Goal: Check status: Check status

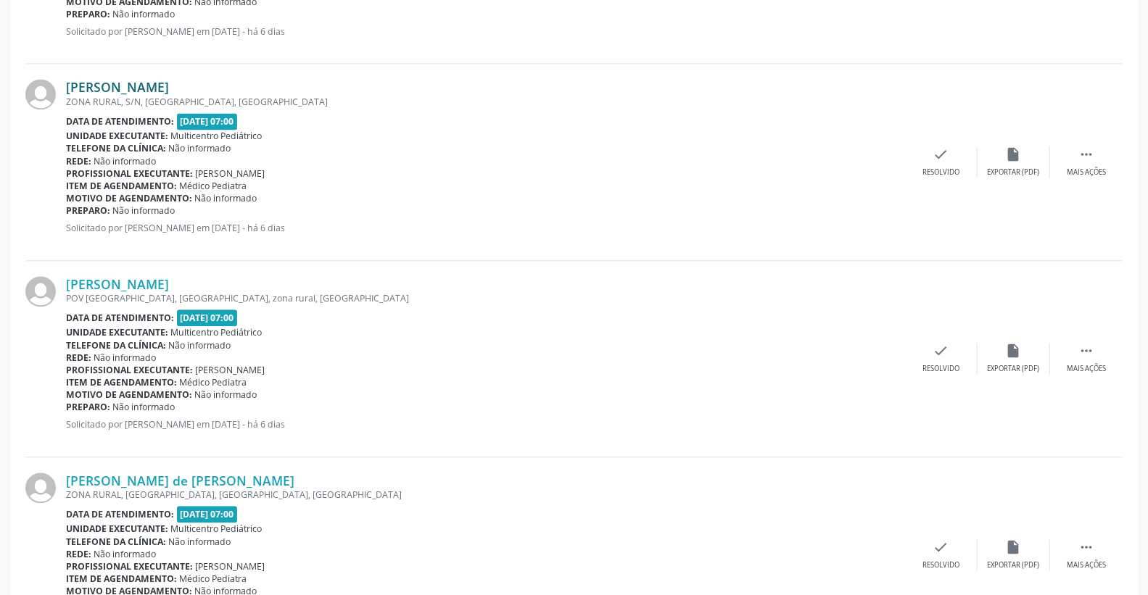
scroll to position [1852, 0]
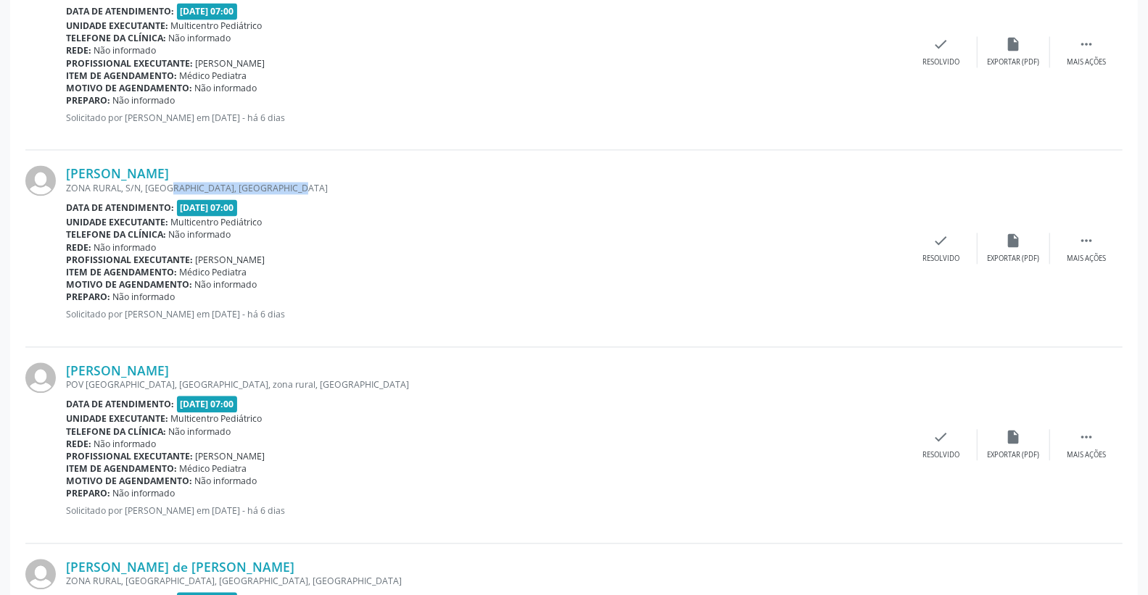
drag, startPoint x: 150, startPoint y: 191, endPoint x: 280, endPoint y: 189, distance: 129.8
click at [280, 189] on div "ZONA RURAL, S/N, [GEOGRAPHIC_DATA], [GEOGRAPHIC_DATA]" at bounding box center [485, 188] width 839 height 12
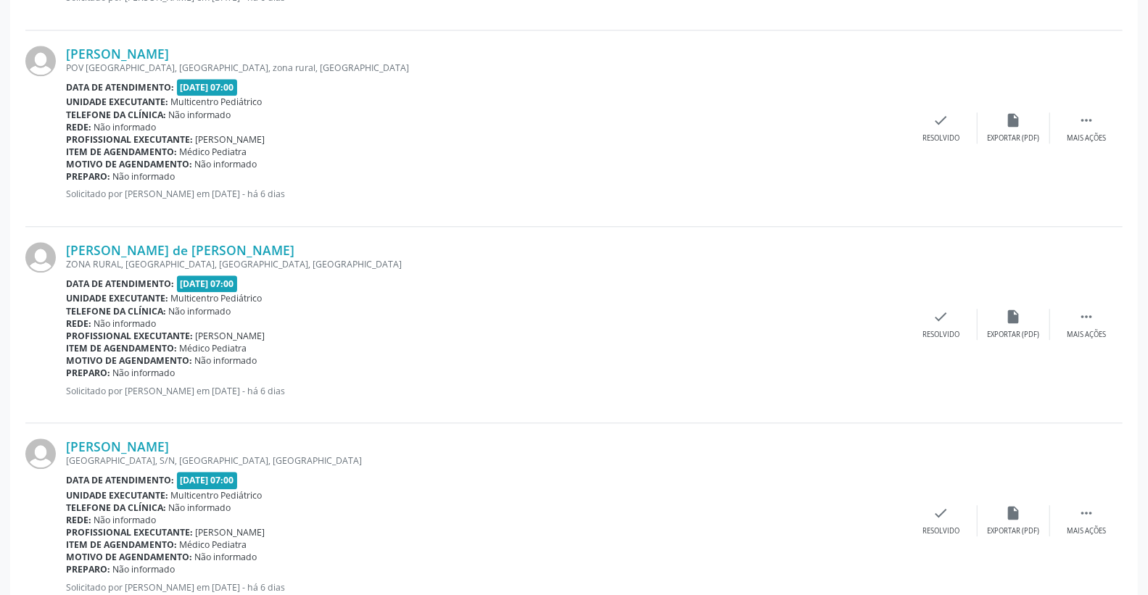
scroll to position [2175, 0]
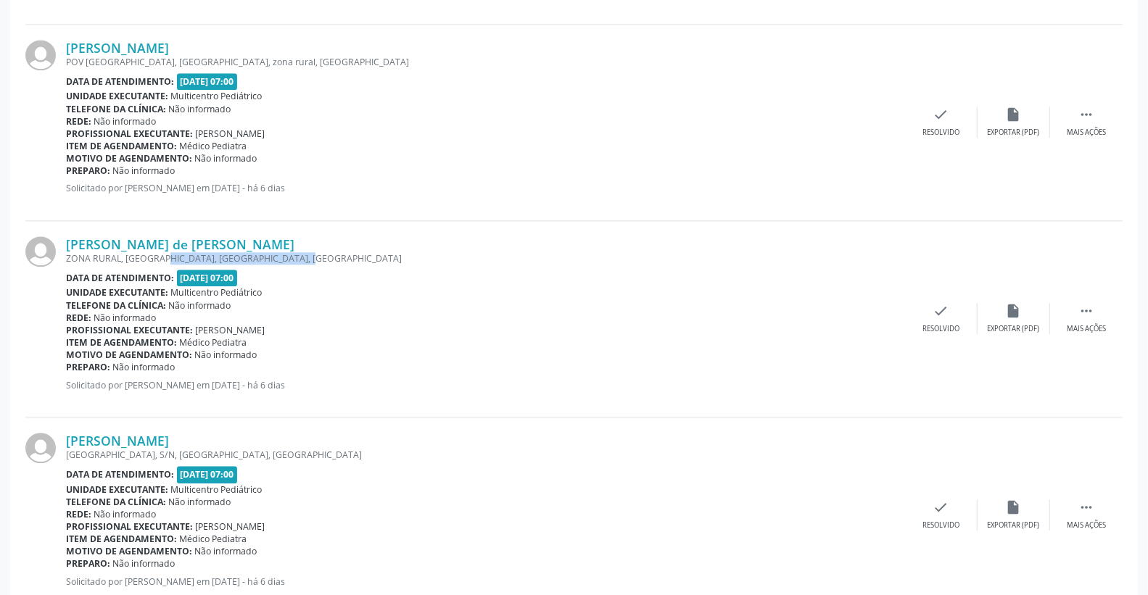
drag, startPoint x: 312, startPoint y: 257, endPoint x: 458, endPoint y: 257, distance: 146.5
click at [455, 257] on div "ZONA RURAL, [GEOGRAPHIC_DATA], [GEOGRAPHIC_DATA], [GEOGRAPHIC_DATA]" at bounding box center [485, 258] width 839 height 12
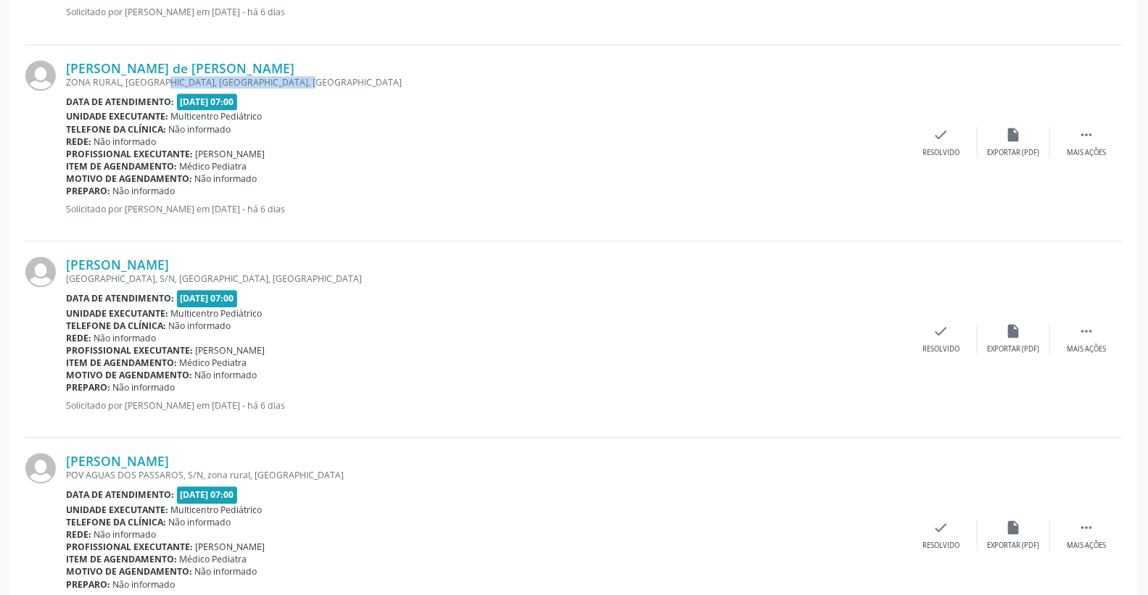
scroll to position [2497, 0]
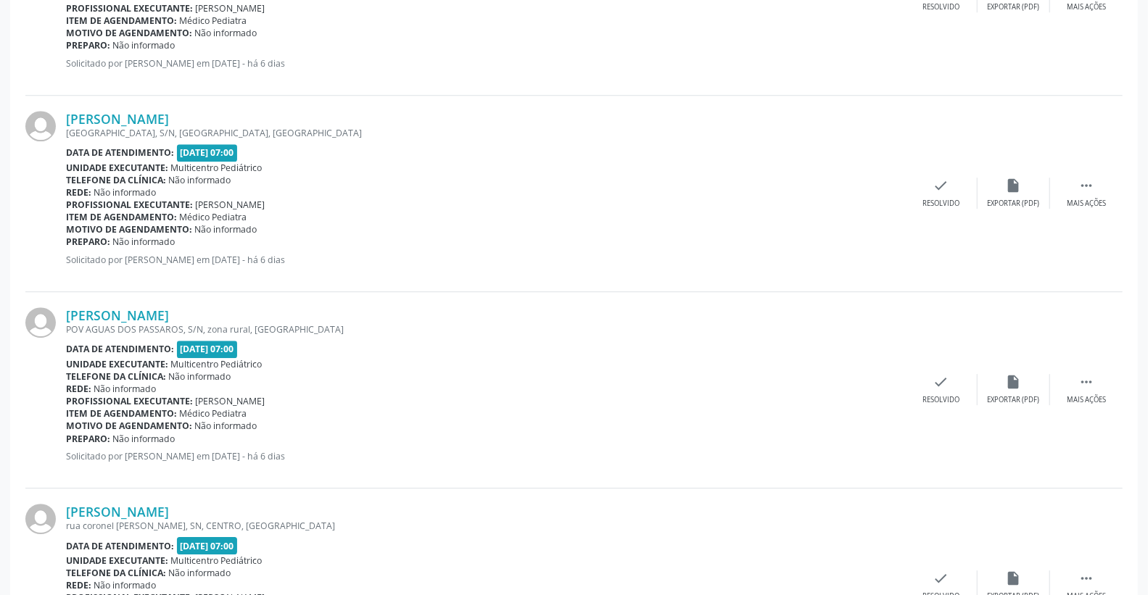
drag, startPoint x: 192, startPoint y: 336, endPoint x: 401, endPoint y: 341, distance: 208.9
click at [400, 341] on div "[PERSON_NAME] POV AGUAS DOS PASSAROS, S/N, zona rural, [GEOGRAPHIC_DATA] Data d…" at bounding box center [485, 389] width 839 height 165
click at [401, 341] on div "Data de atendimento: [DATE] 07:00" at bounding box center [485, 349] width 839 height 17
click at [306, 351] on div "Data de atendimento: [DATE] 07:00" at bounding box center [485, 349] width 839 height 17
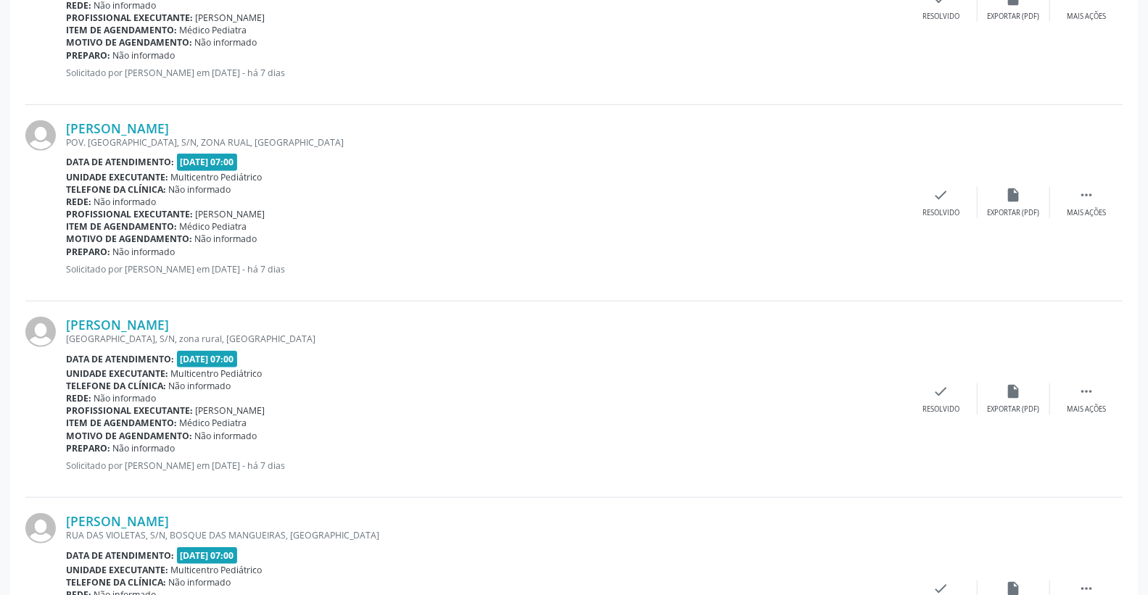
scroll to position [713, 0]
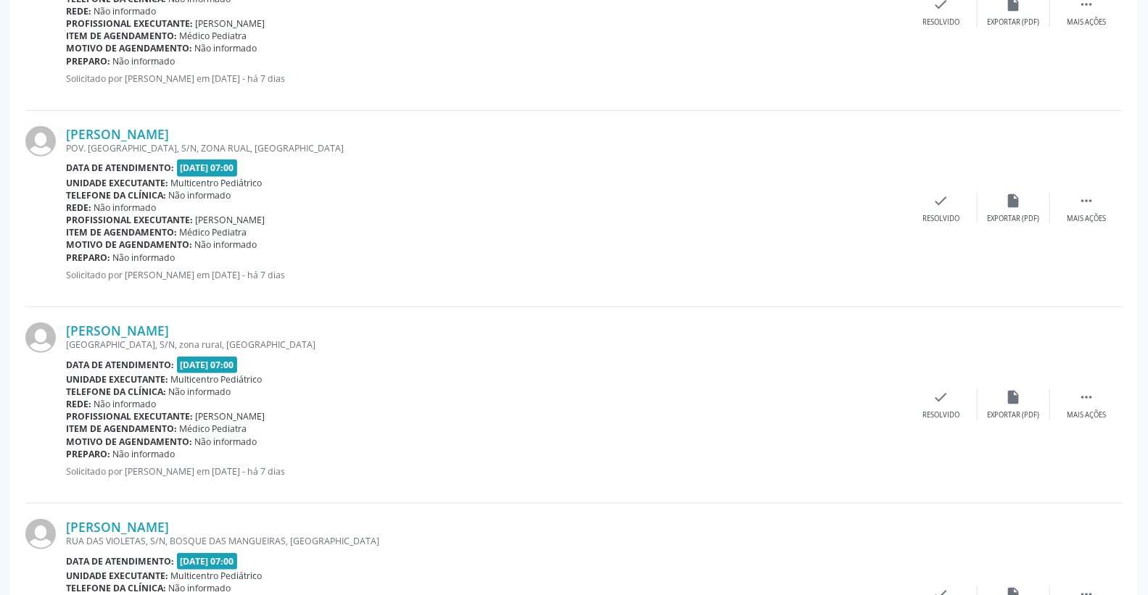
click at [143, 142] on div "POV. [GEOGRAPHIC_DATA], S/N, ZONA RUAL, [GEOGRAPHIC_DATA]" at bounding box center [485, 148] width 839 height 12
click at [147, 126] on link "[PERSON_NAME]" at bounding box center [117, 134] width 103 height 16
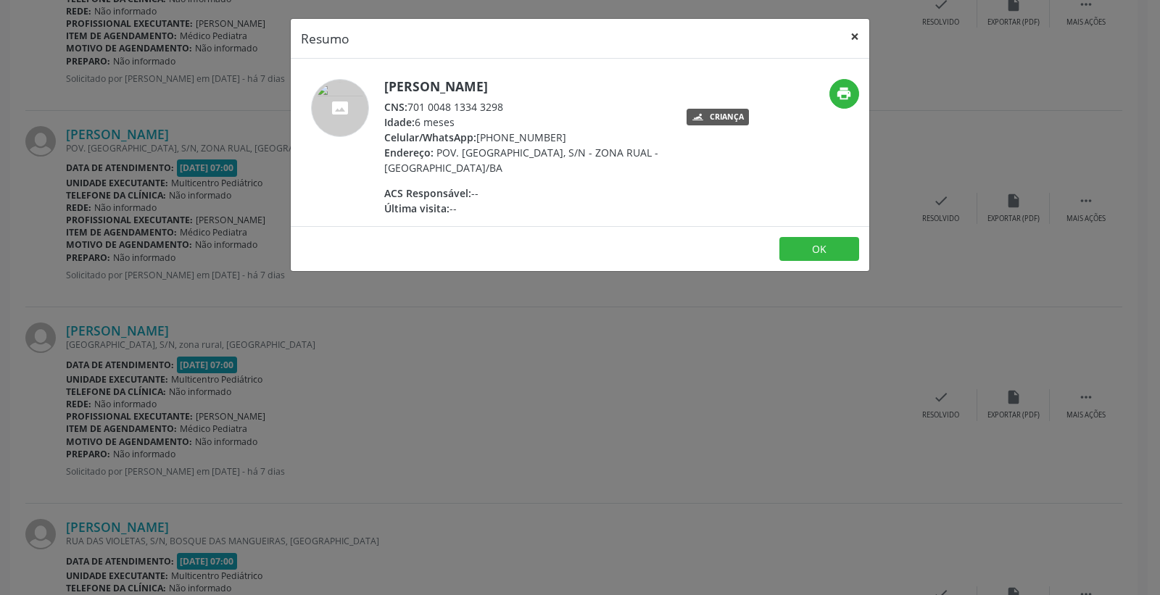
click at [853, 38] on button "×" at bounding box center [854, 37] width 29 height 36
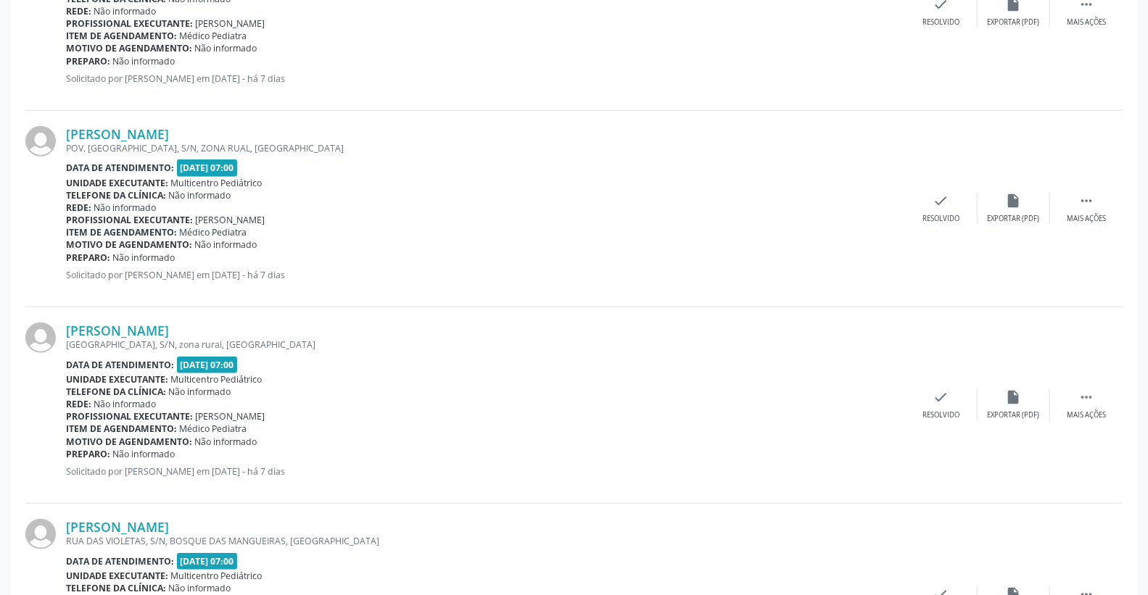
click at [158, 320] on div "[PERSON_NAME] [GEOGRAPHIC_DATA], S/N, zona rural, [GEOGRAPHIC_DATA] Data de ate…" at bounding box center [573, 405] width 1097 height 196
click at [162, 327] on link "[PERSON_NAME]" at bounding box center [117, 331] width 103 height 16
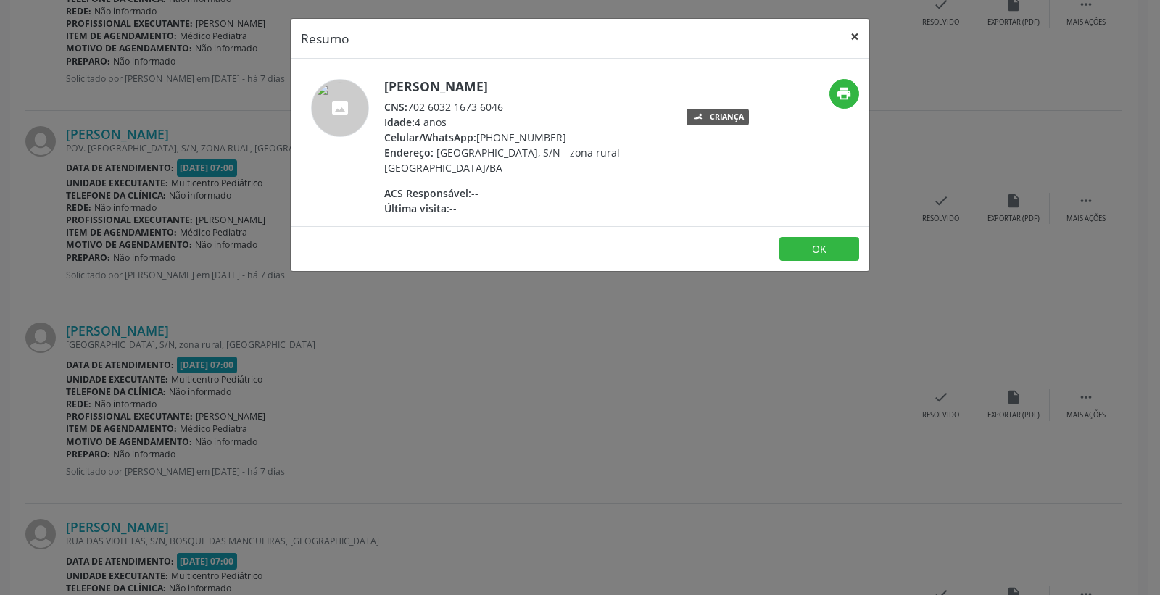
click at [851, 36] on button "×" at bounding box center [854, 37] width 29 height 36
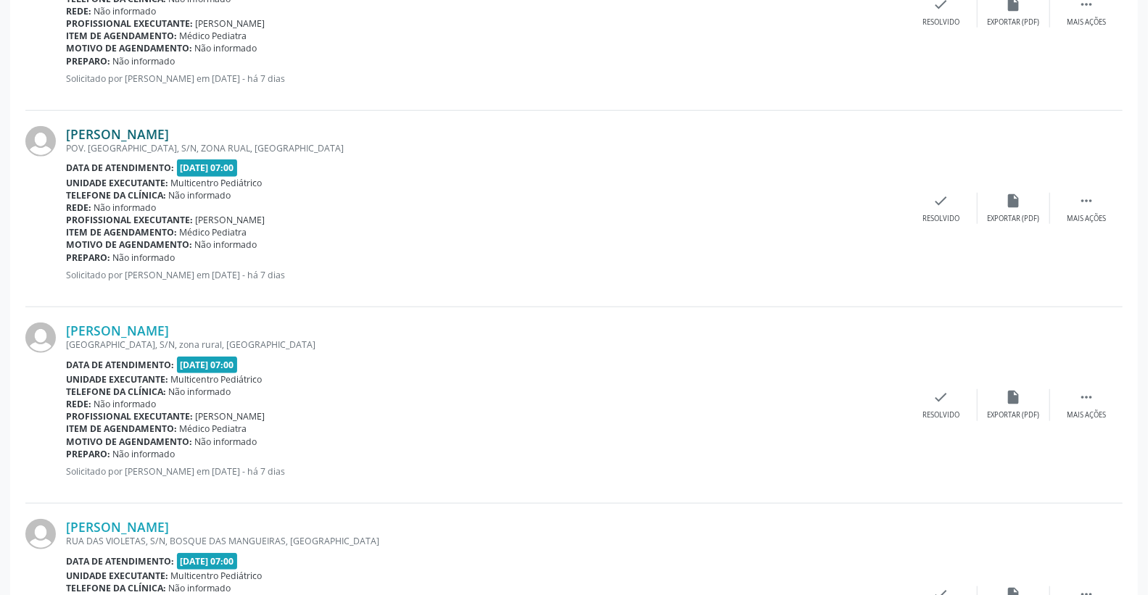
click at [169, 128] on link "[PERSON_NAME]" at bounding box center [117, 134] width 103 height 16
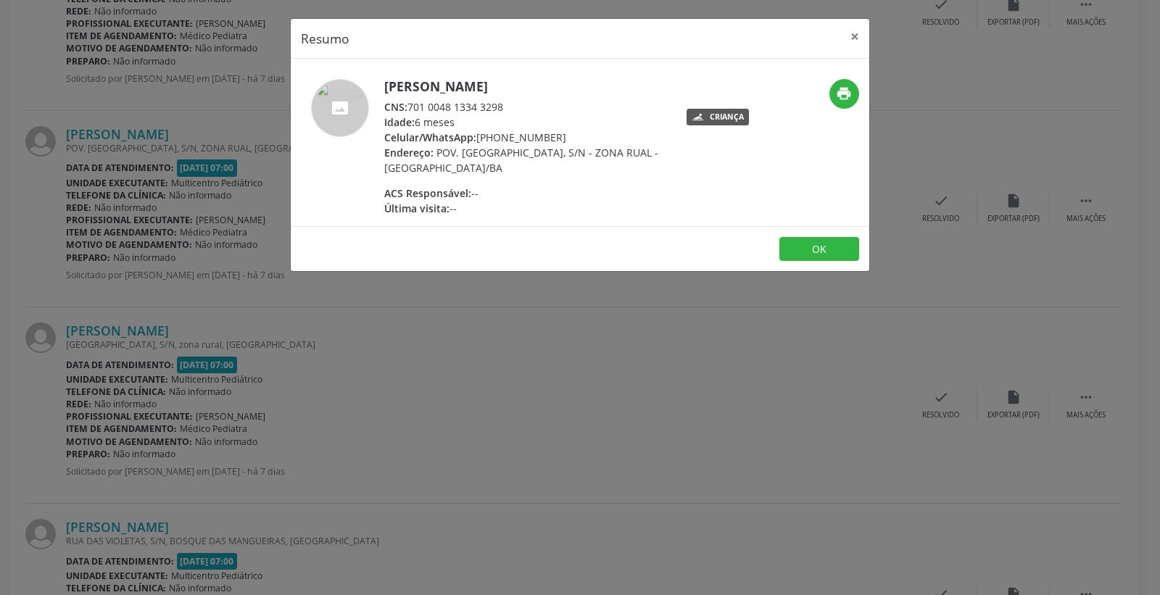
drag, startPoint x: 414, startPoint y: 120, endPoint x: 640, endPoint y: 93, distance: 227.8
click at [605, 106] on div "[PERSON_NAME] CNS: 701 0048 1334 3298 Idade: 6 meses Celular/WhatsApp: [PHONE_N…" at bounding box center [525, 147] width 282 height 137
click at [857, 33] on button "×" at bounding box center [854, 37] width 29 height 36
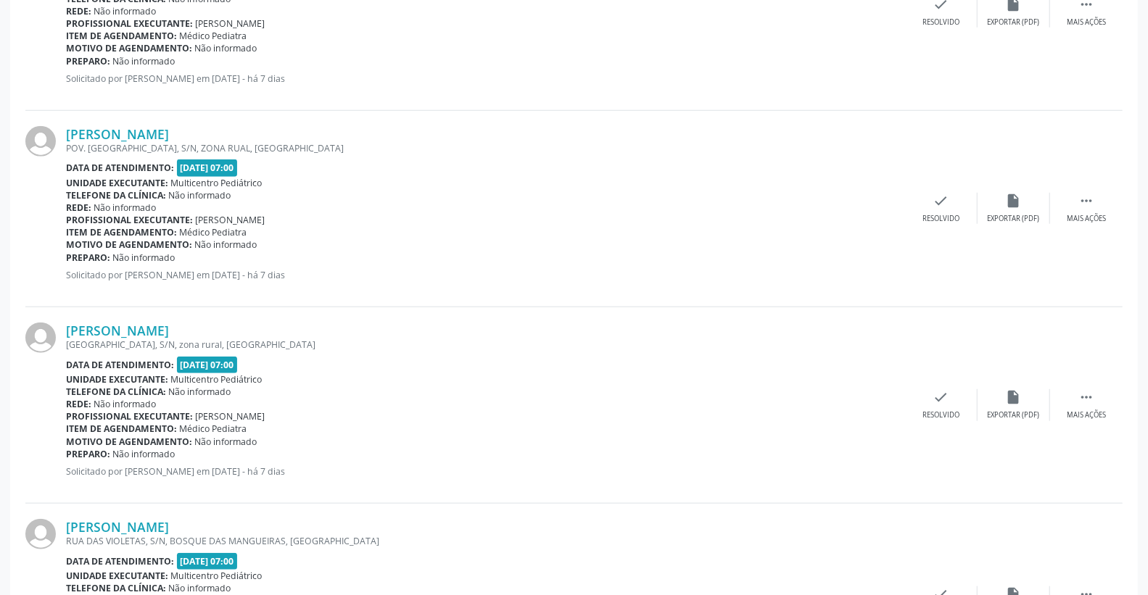
click at [145, 320] on div "[PERSON_NAME] [GEOGRAPHIC_DATA], S/N, zona rural, [GEOGRAPHIC_DATA] Data de ate…" at bounding box center [573, 405] width 1097 height 196
click at [145, 329] on link "[PERSON_NAME]" at bounding box center [117, 331] width 103 height 16
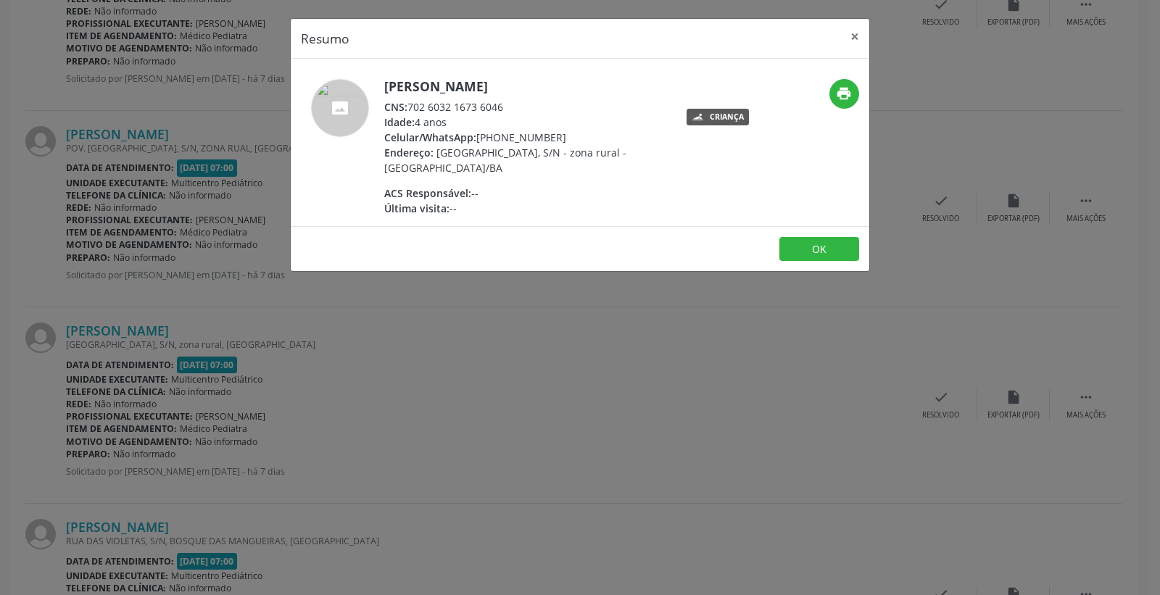
drag, startPoint x: 423, startPoint y: 123, endPoint x: 611, endPoint y: 119, distance: 187.8
click at [610, 119] on div "Idade: 4 anos" at bounding box center [525, 122] width 282 height 15
drag, startPoint x: 859, startPoint y: 30, endPoint x: 763, endPoint y: 88, distance: 111.9
click at [859, 32] on button "×" at bounding box center [854, 37] width 29 height 36
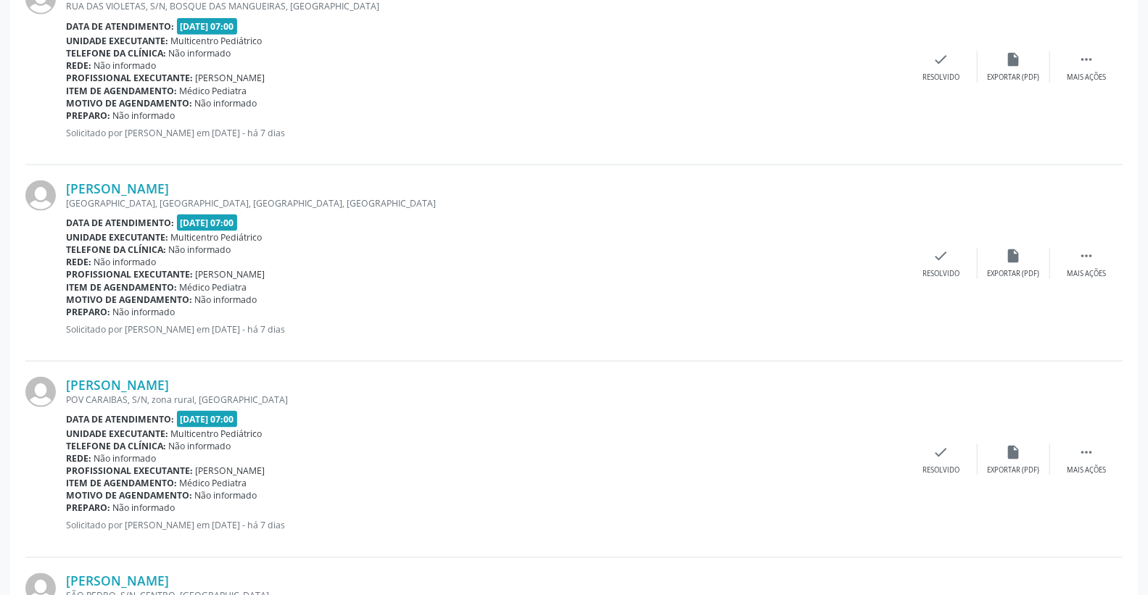
scroll to position [1277, 0]
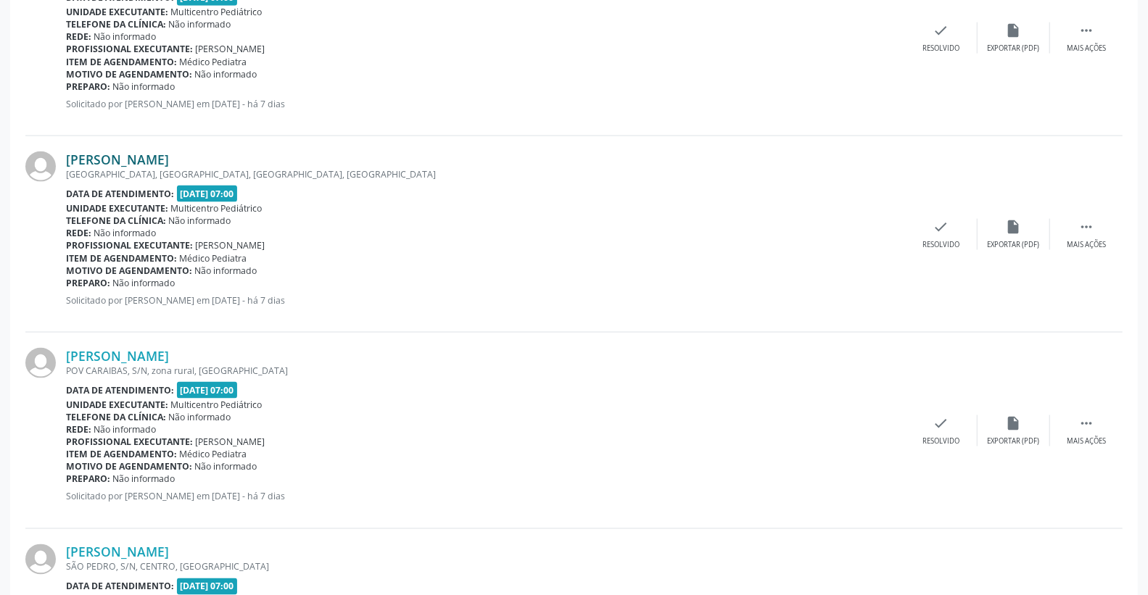
click at [169, 162] on link "[PERSON_NAME]" at bounding box center [117, 160] width 103 height 16
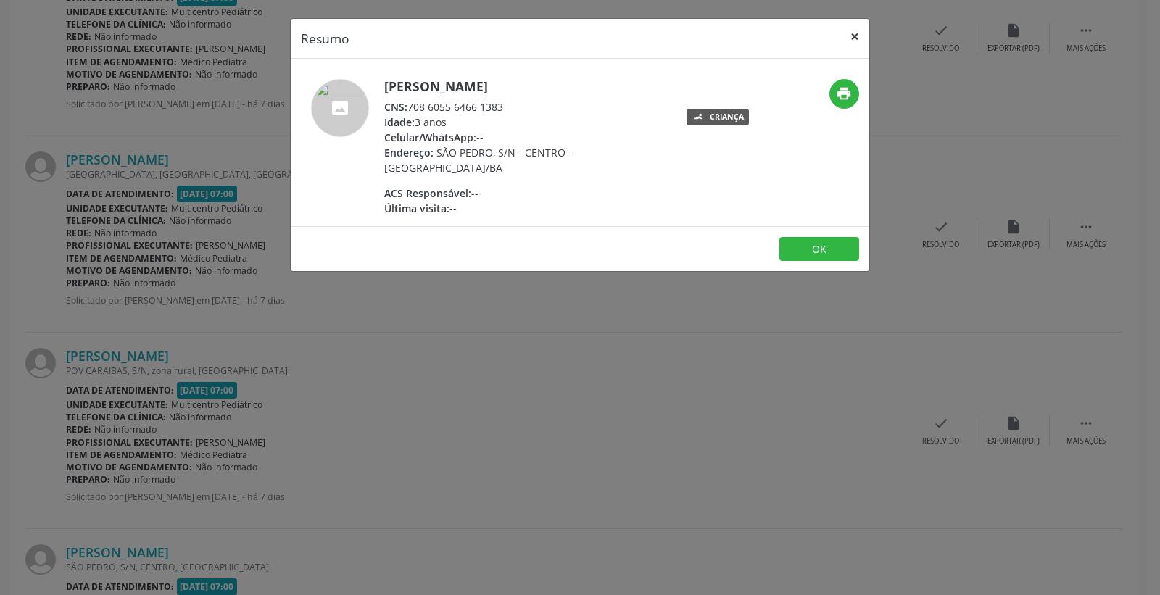
click at [854, 37] on button "×" at bounding box center [854, 37] width 29 height 36
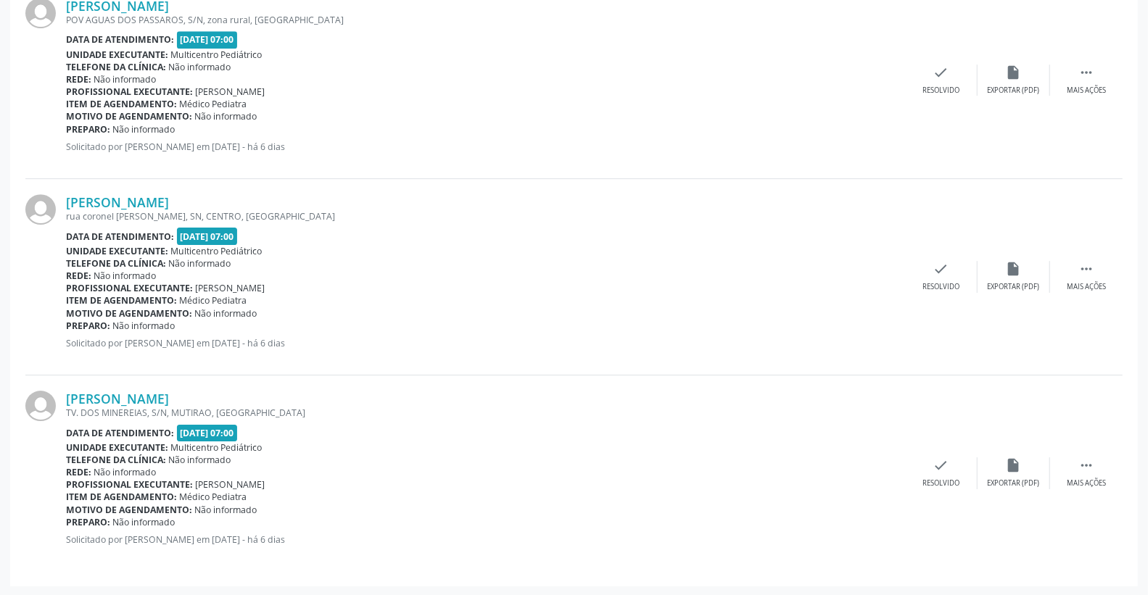
scroll to position [2807, 0]
click at [151, 205] on link "[PERSON_NAME]" at bounding box center [117, 202] width 103 height 16
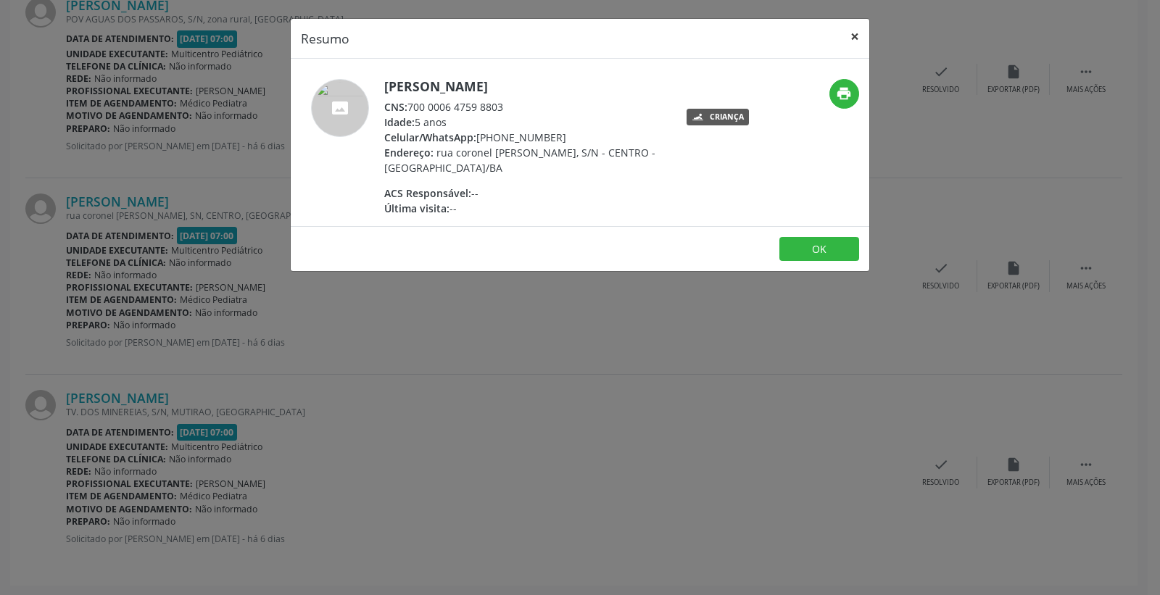
click at [856, 30] on button "×" at bounding box center [854, 37] width 29 height 36
